Goal: Task Accomplishment & Management: Complete application form

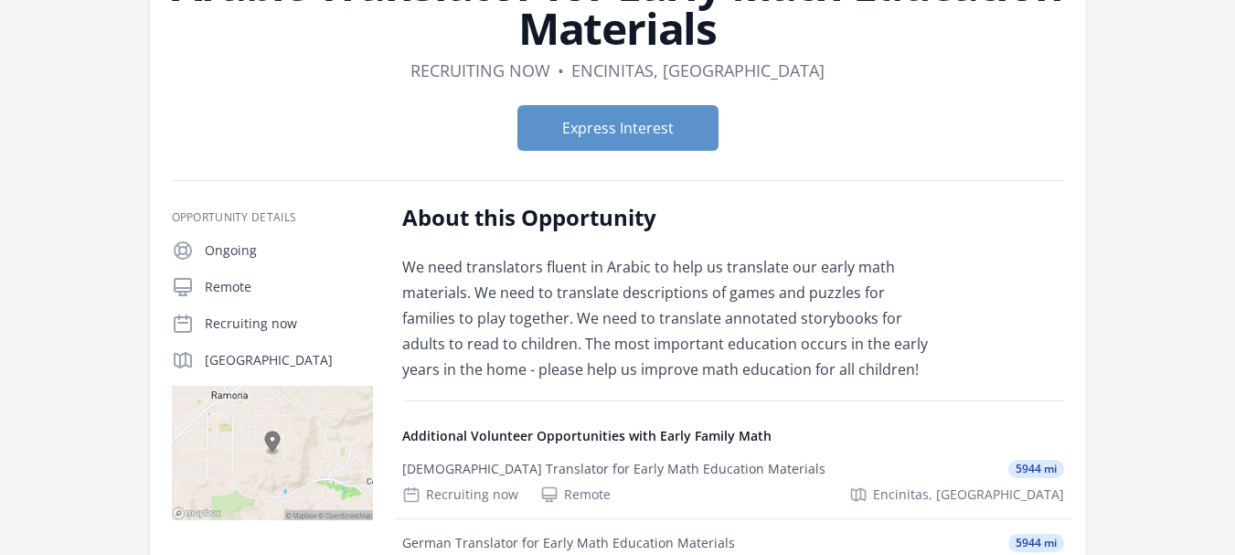
scroll to position [213, 0]
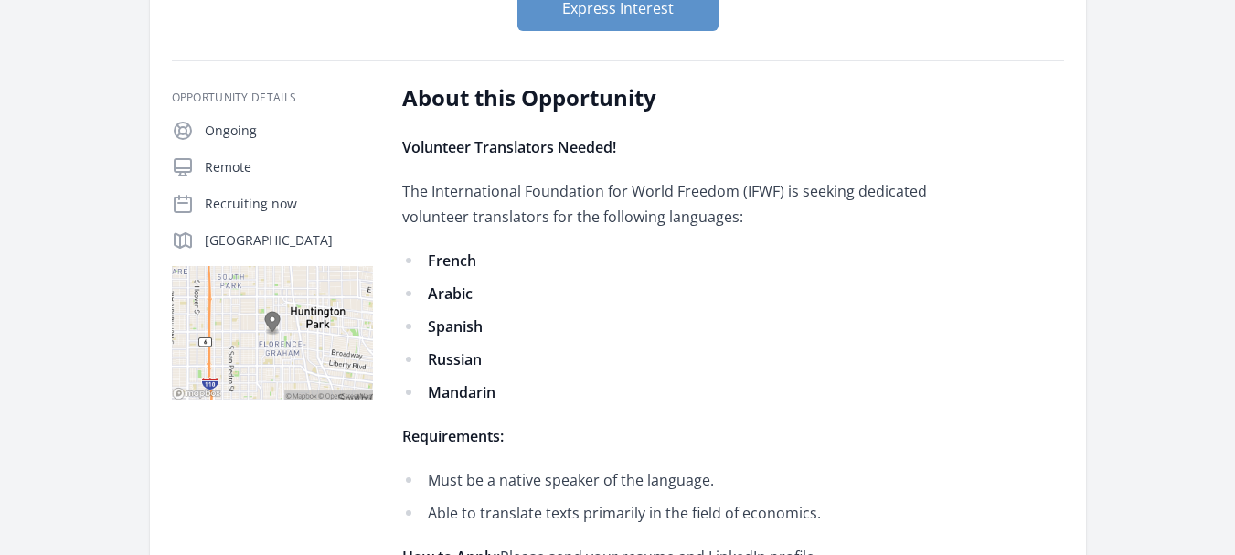
scroll to position [274, 0]
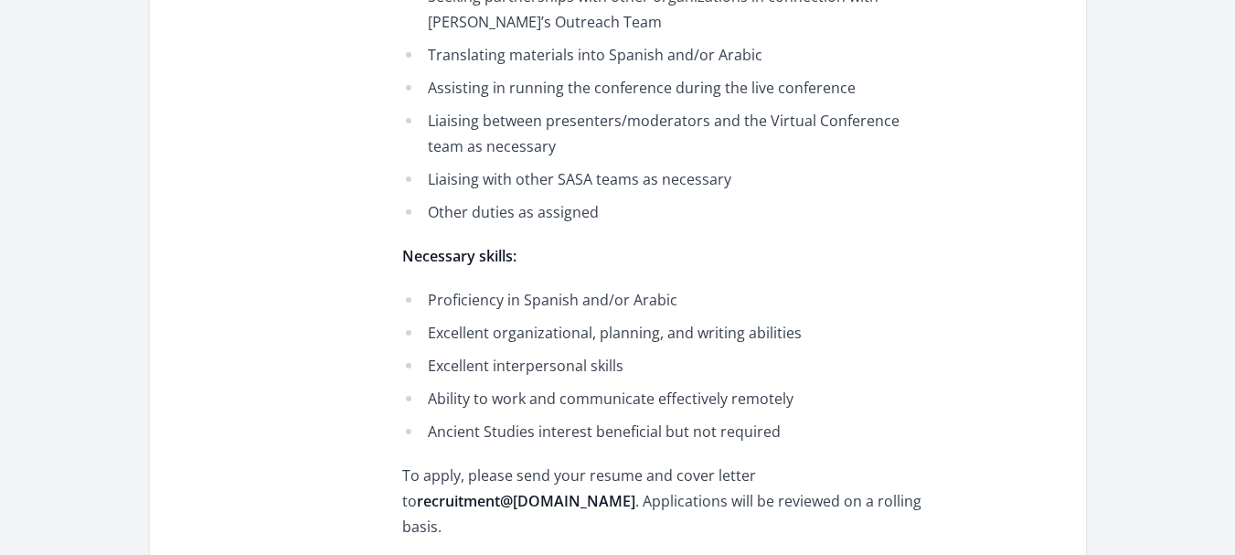
scroll to position [1341, 0]
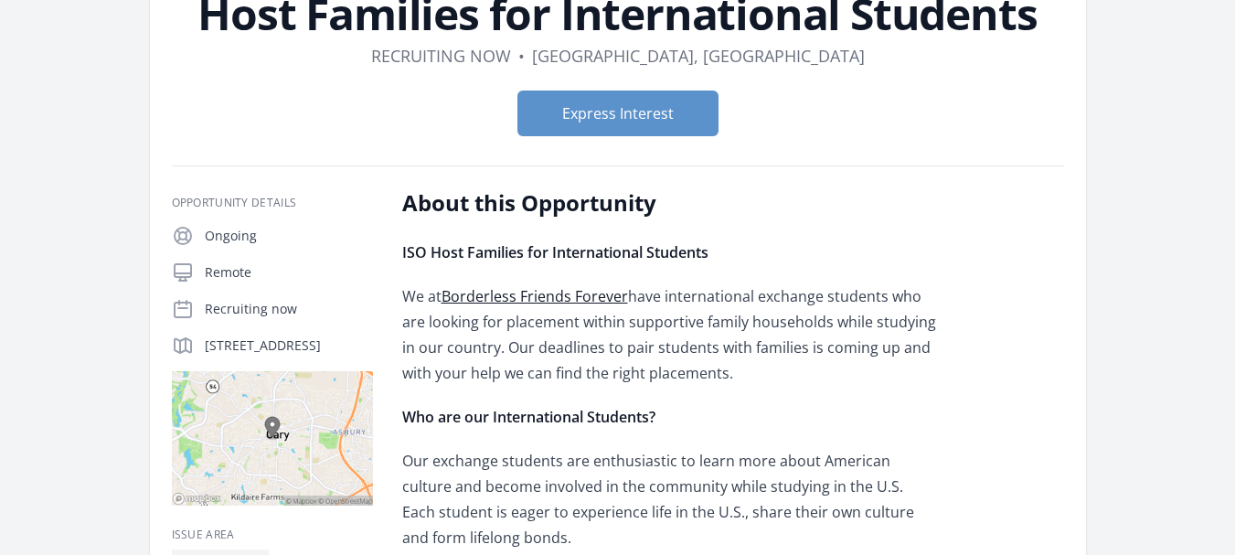
scroll to position [115, 0]
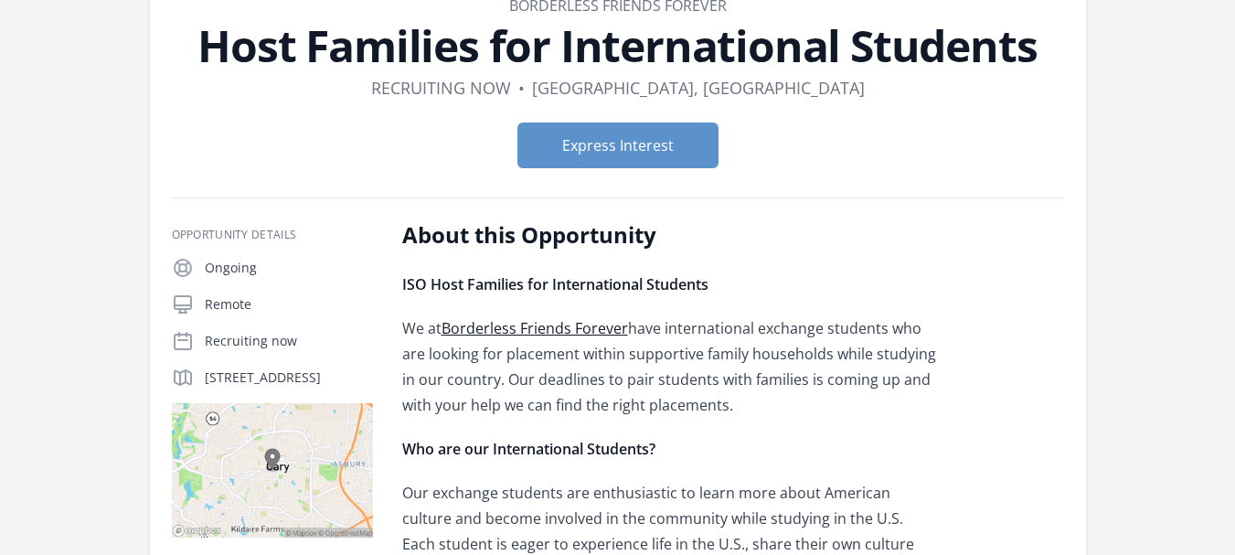
click at [517, 322] on link "Borderless Friends Forever" at bounding box center [535, 328] width 186 height 20
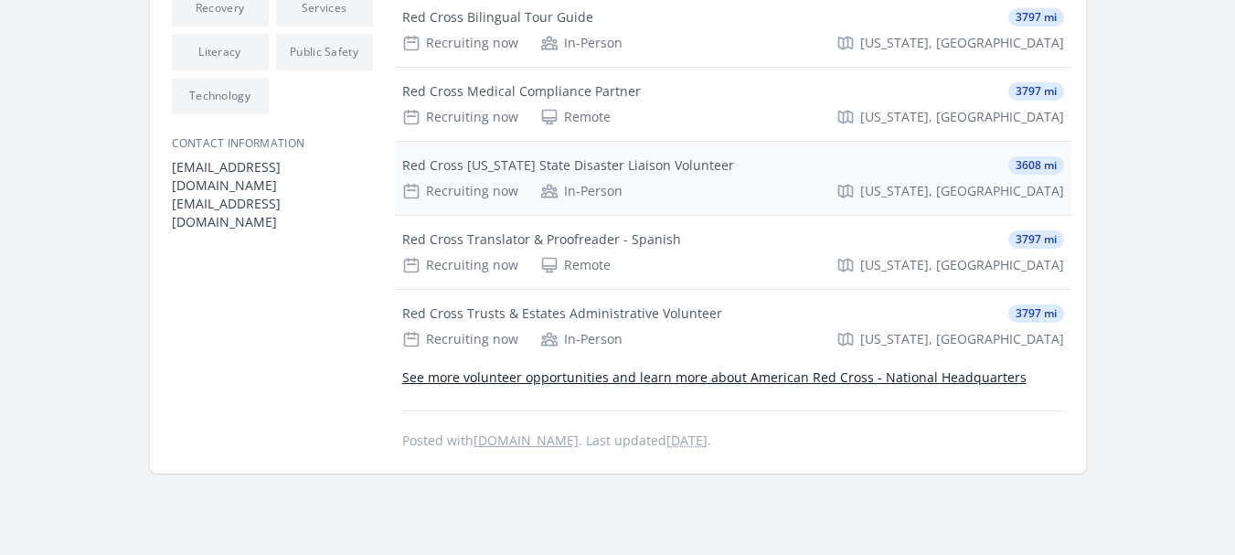
scroll to position [1353, 0]
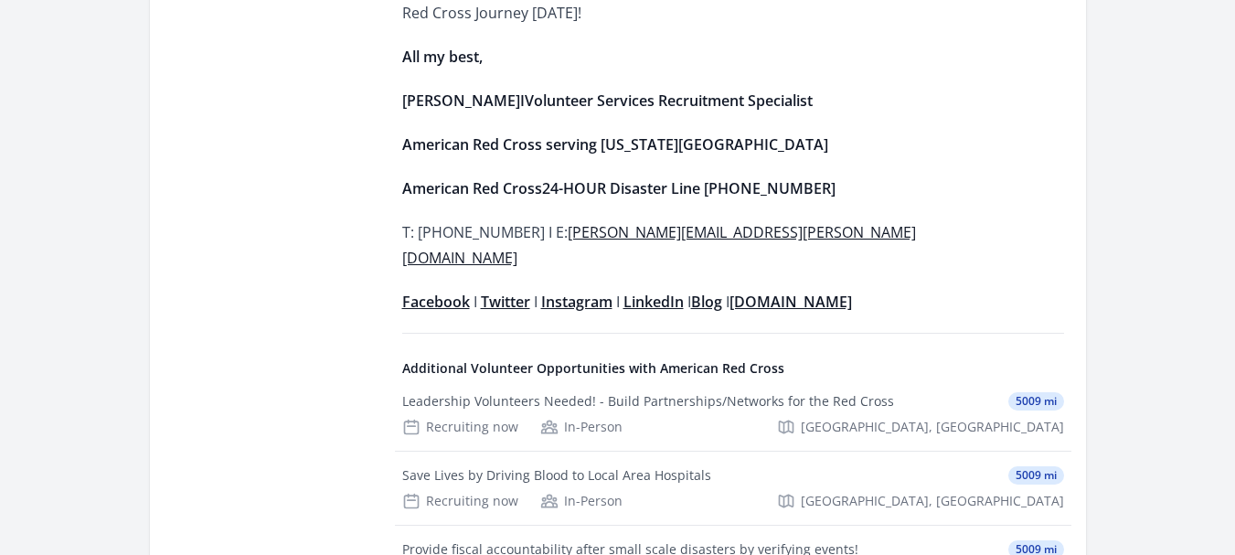
scroll to position [1554, 0]
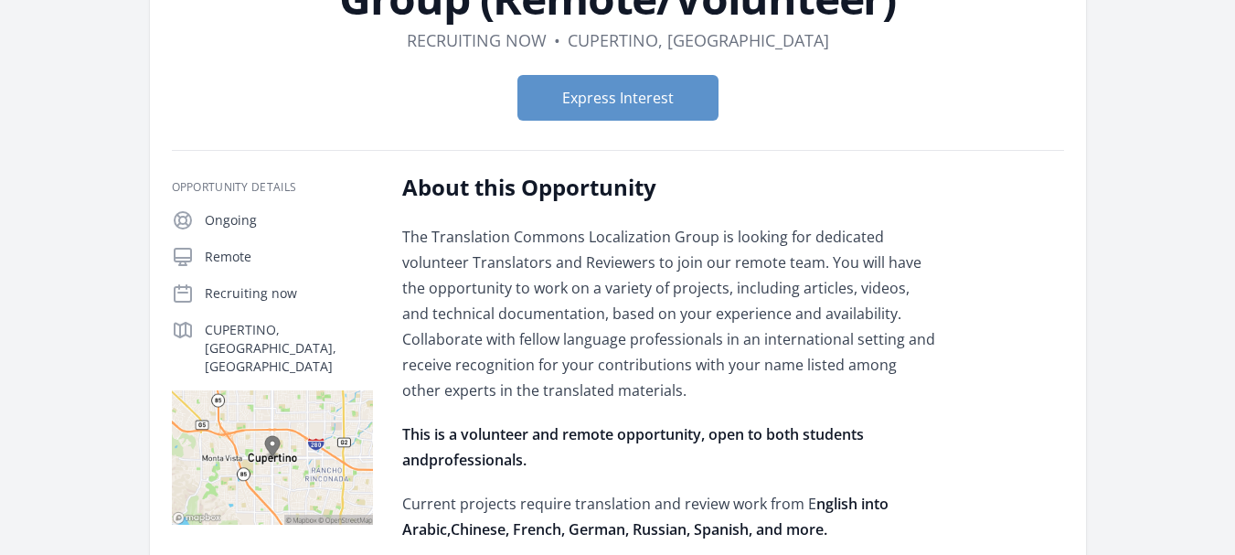
scroll to position [213, 0]
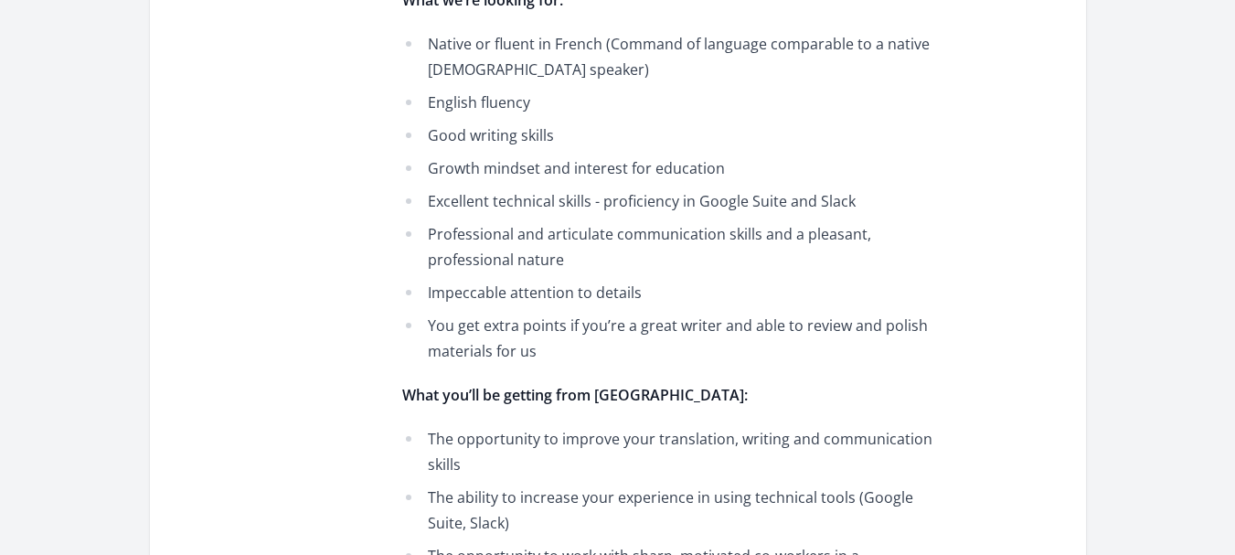
scroll to position [1432, 0]
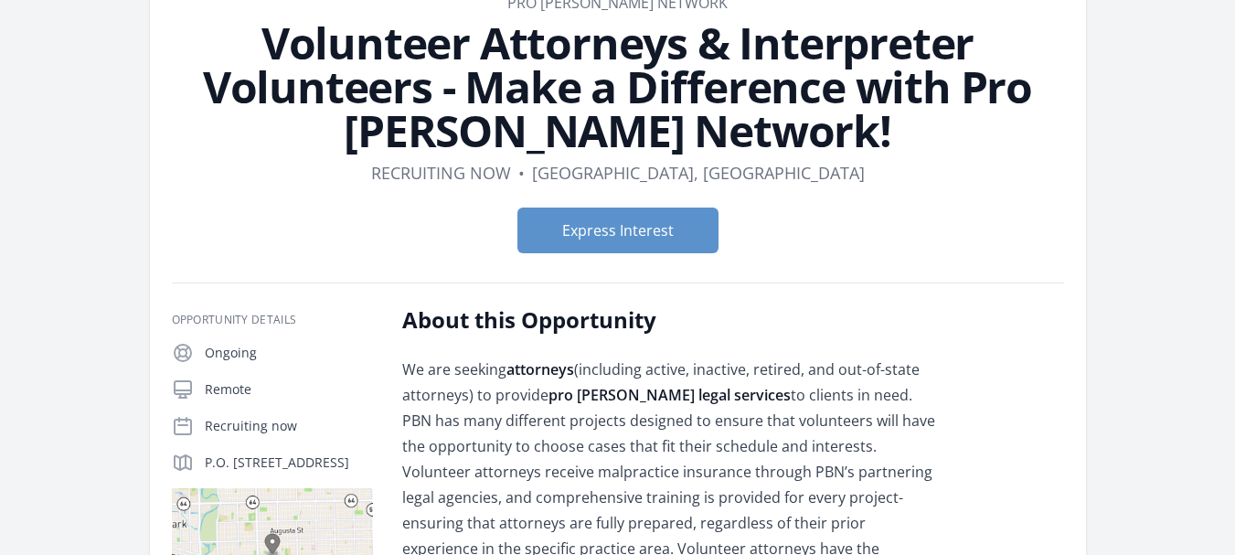
scroll to position [26, 0]
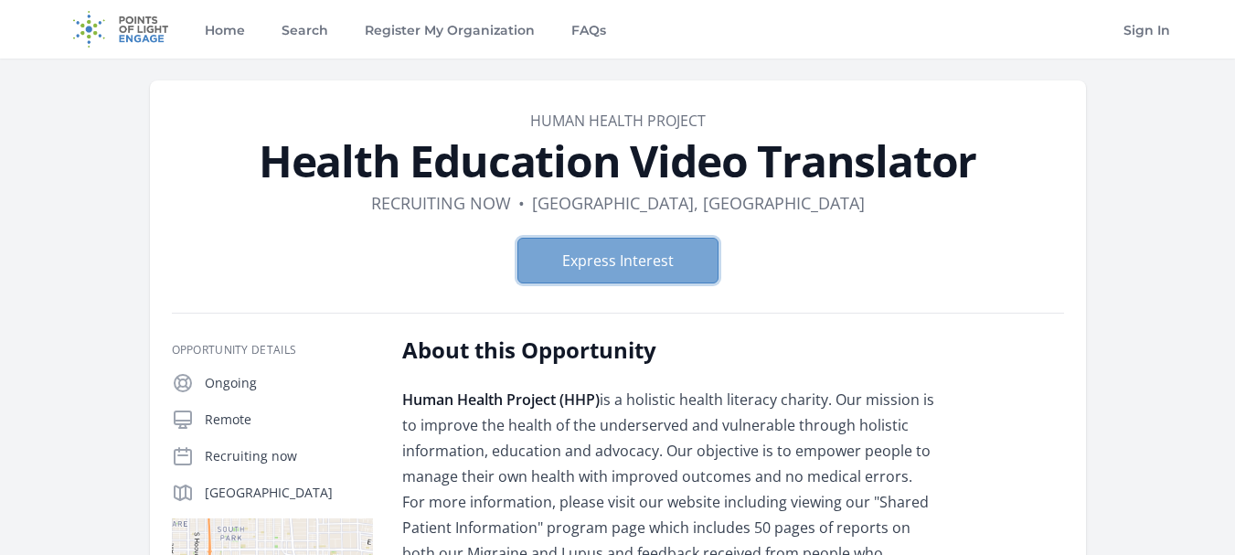
click at [594, 256] on button "Express Interest" at bounding box center [617, 261] width 201 height 46
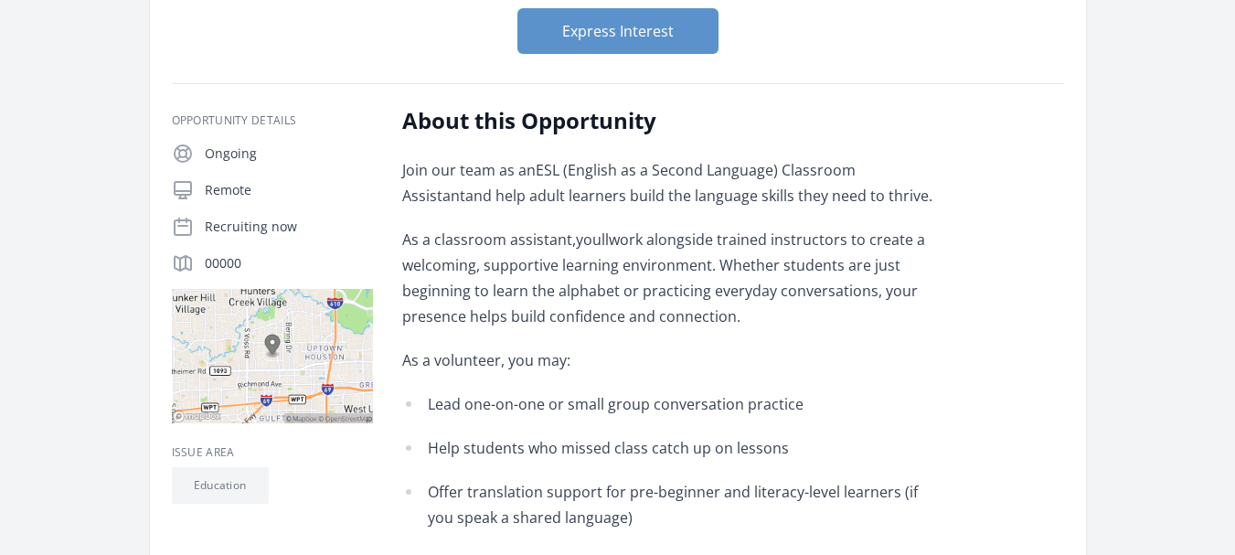
scroll to position [274, 0]
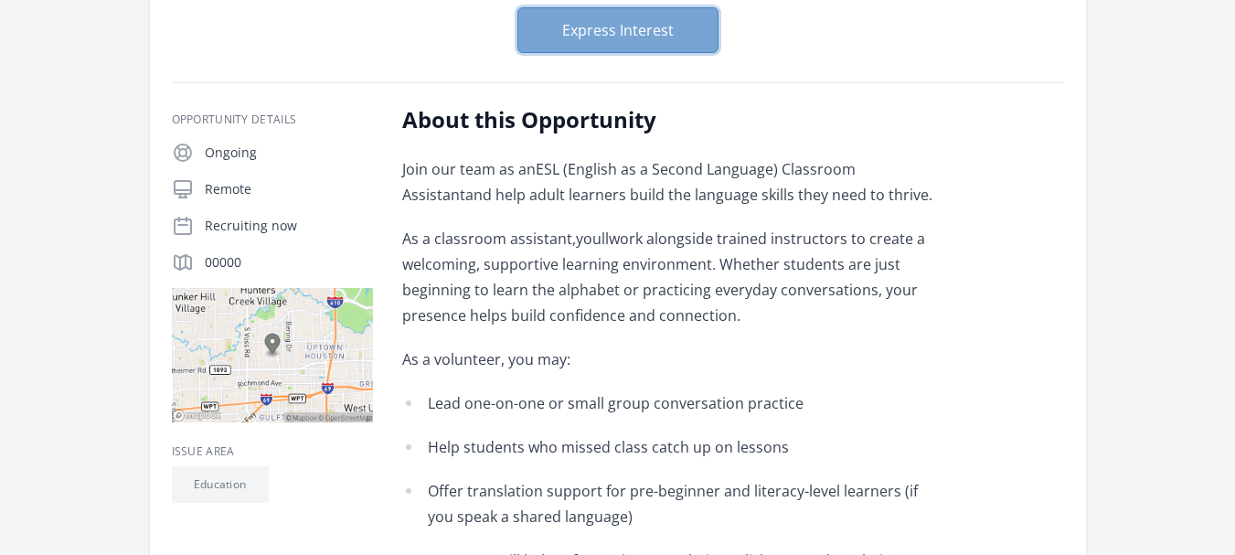
click at [645, 43] on button "Express Interest" at bounding box center [617, 30] width 201 height 46
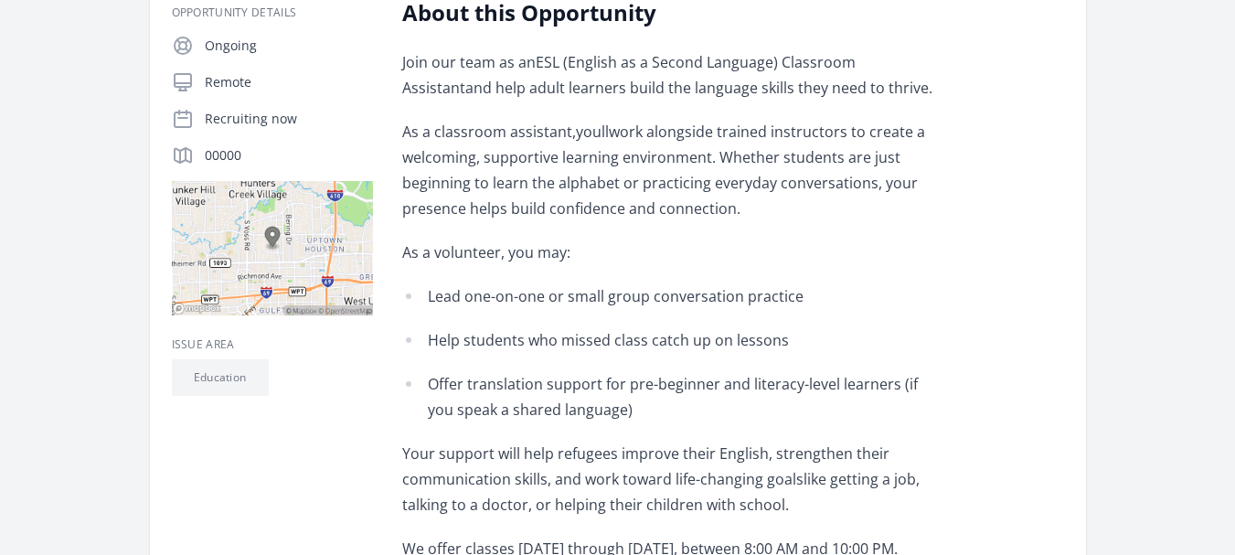
scroll to position [366, 0]
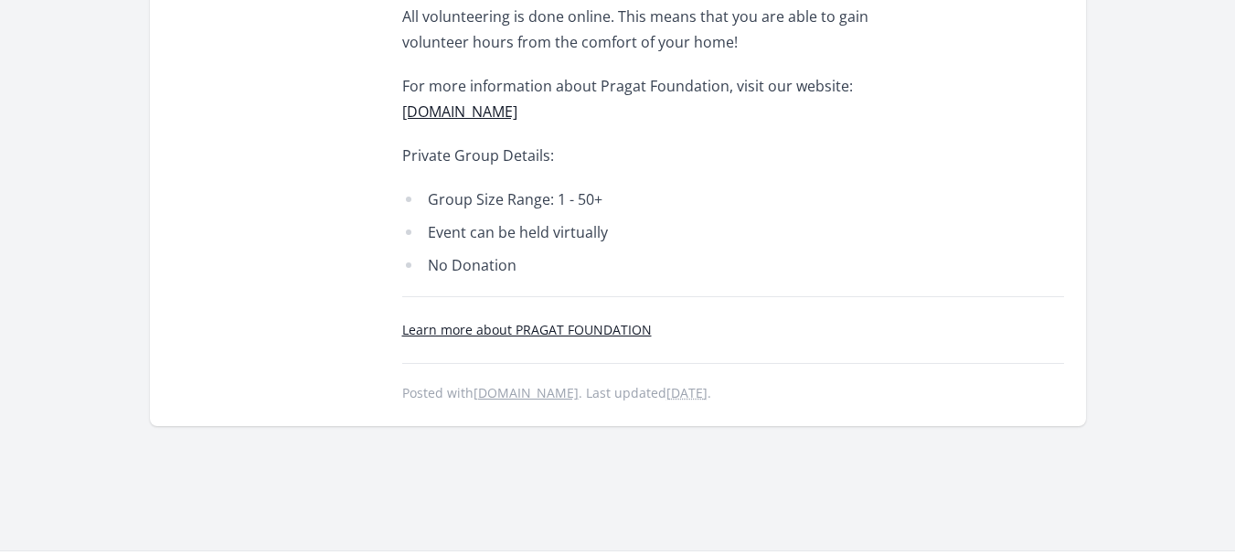
scroll to position [798, 0]
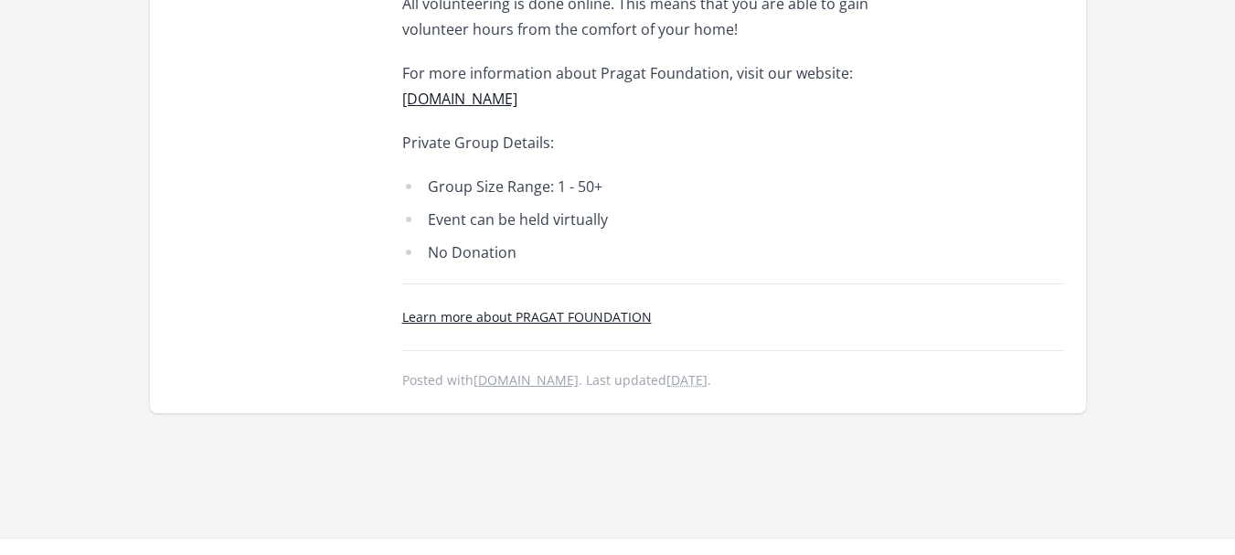
click at [528, 316] on link "Learn more about PRAGAT FOUNDATION" at bounding box center [527, 316] width 250 height 17
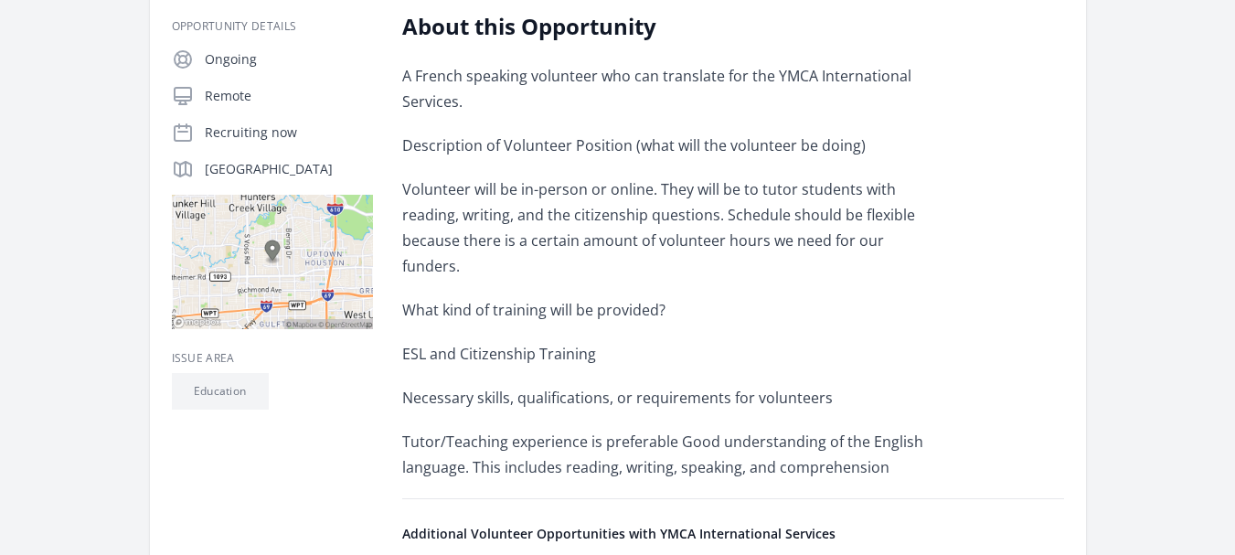
scroll to position [366, 0]
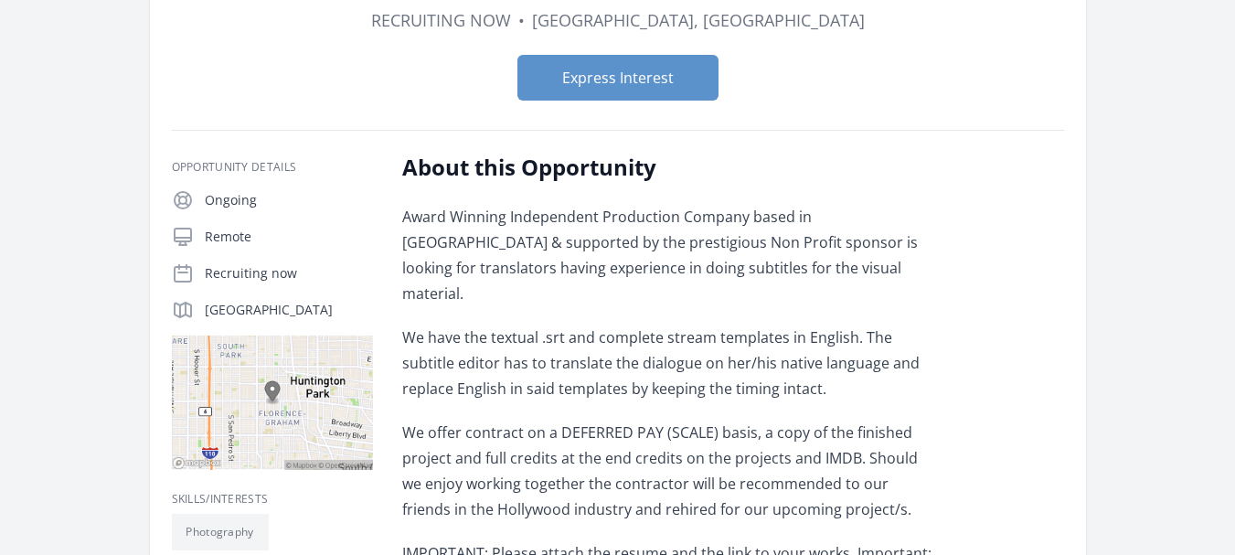
scroll to position [153, 0]
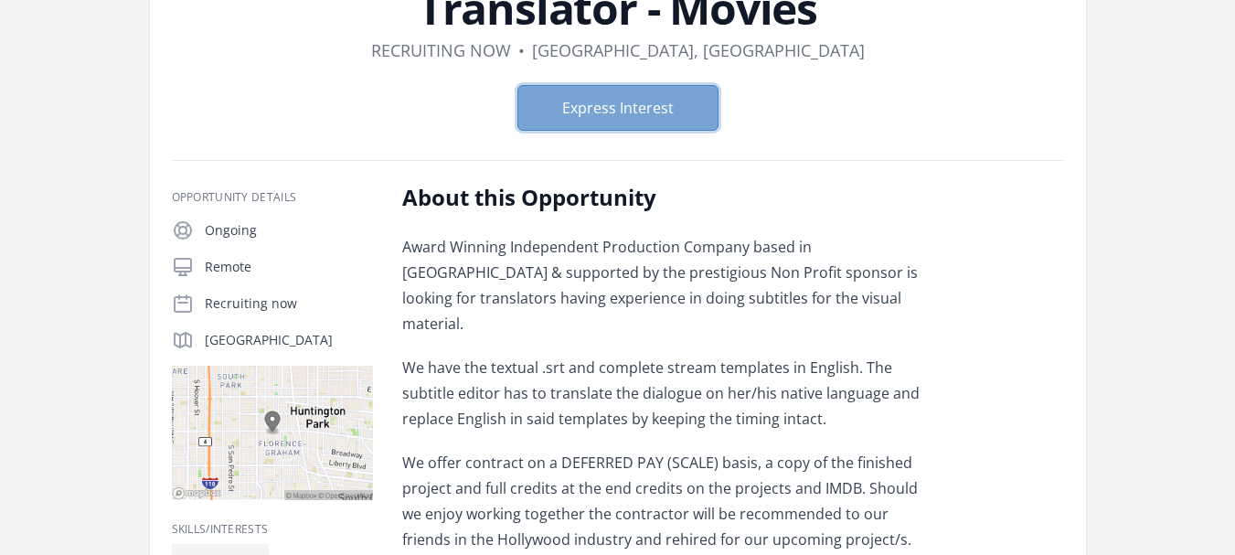
click at [643, 104] on button "Express Interest" at bounding box center [617, 108] width 201 height 46
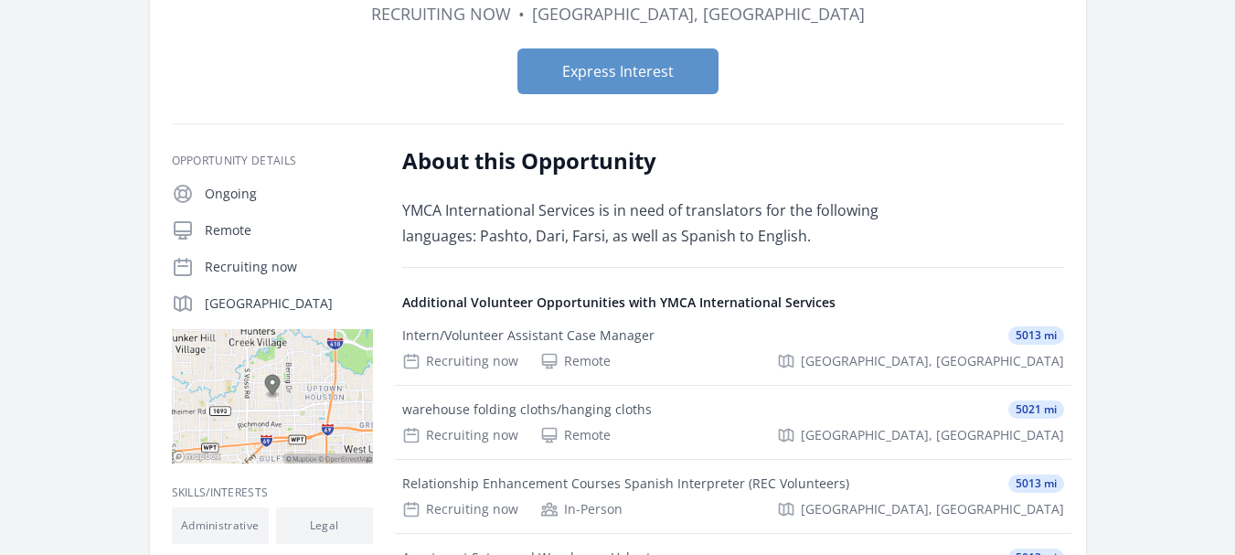
scroll to position [244, 0]
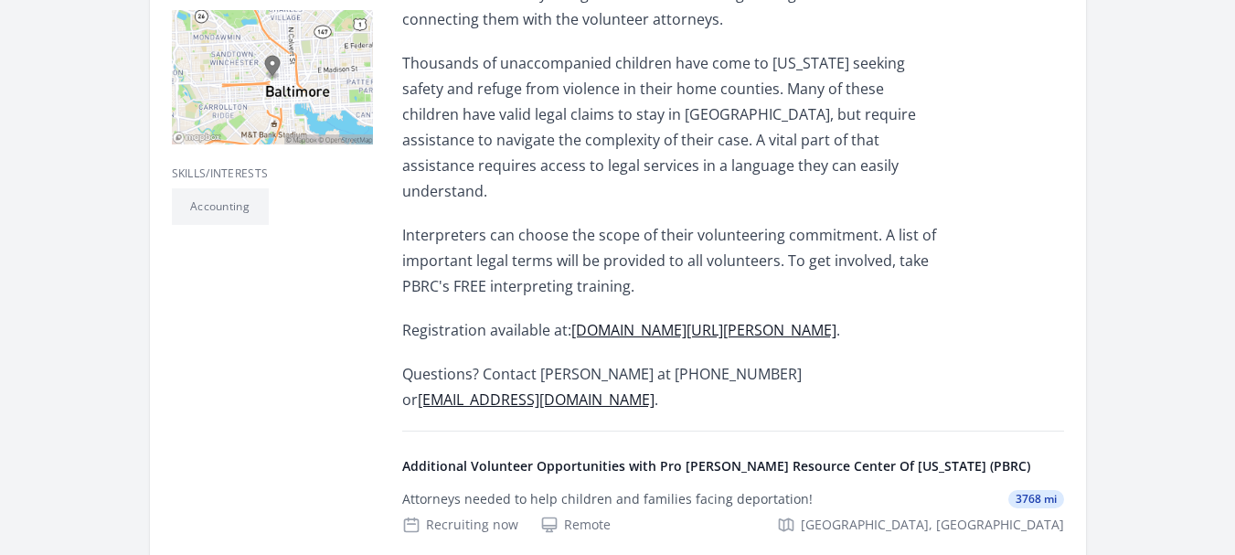
scroll to position [548, 0]
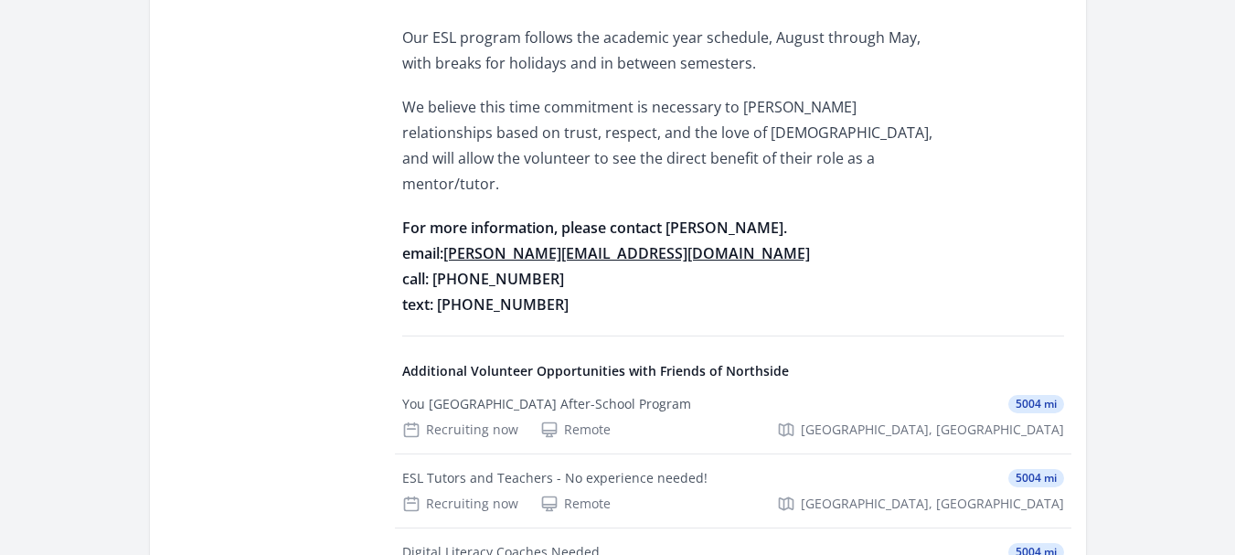
scroll to position [1097, 0]
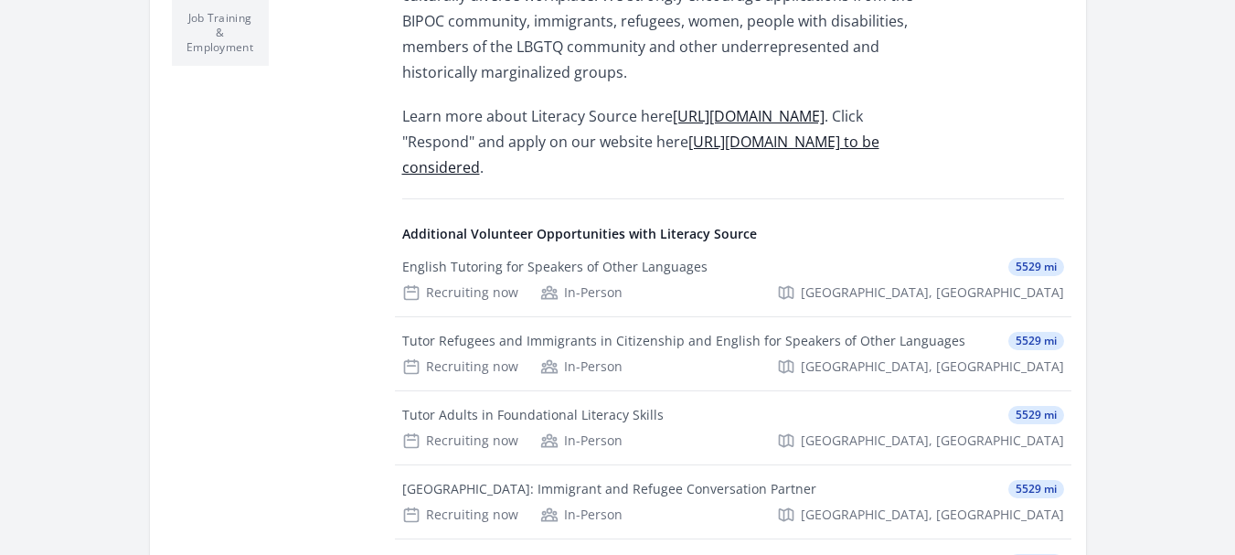
scroll to position [793, 0]
